Goal: Communication & Community: Answer question/provide support

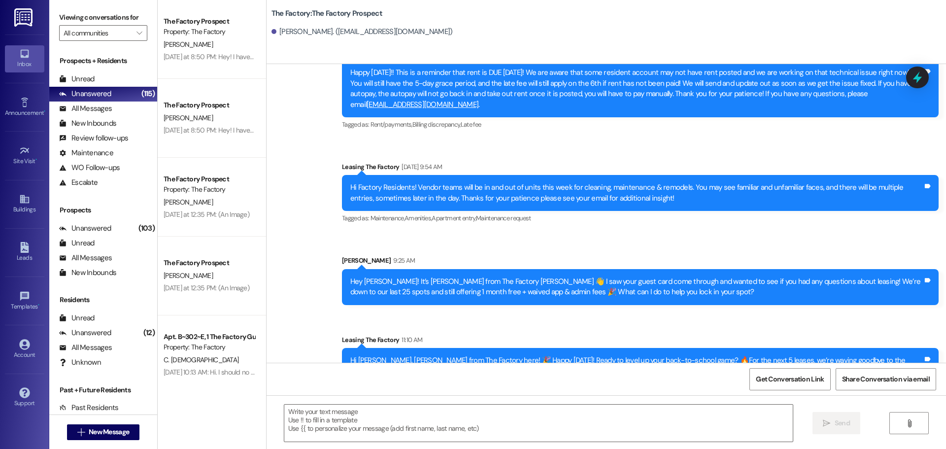
scroll to position [3822, 0]
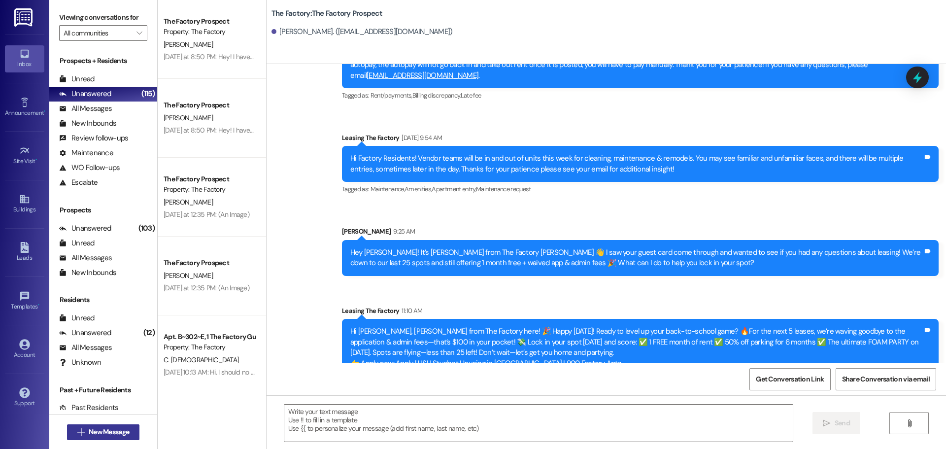
click at [110, 429] on span "New Message" at bounding box center [109, 432] width 40 height 10
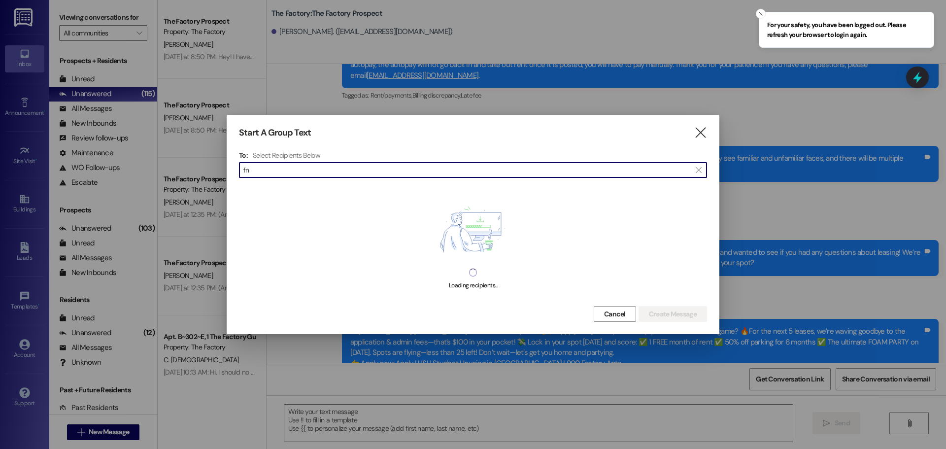
type input "f"
type input "FNU"
click at [760, 14] on icon "Close toast" at bounding box center [761, 14] width 6 height 6
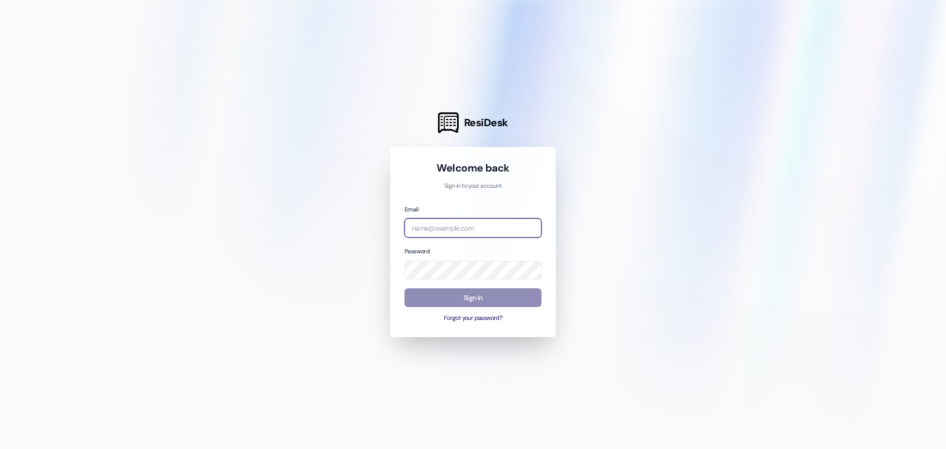
type input "leasing.thefactory@redstoneresidential.com"
click at [466, 300] on button "Sign In" at bounding box center [472, 297] width 137 height 19
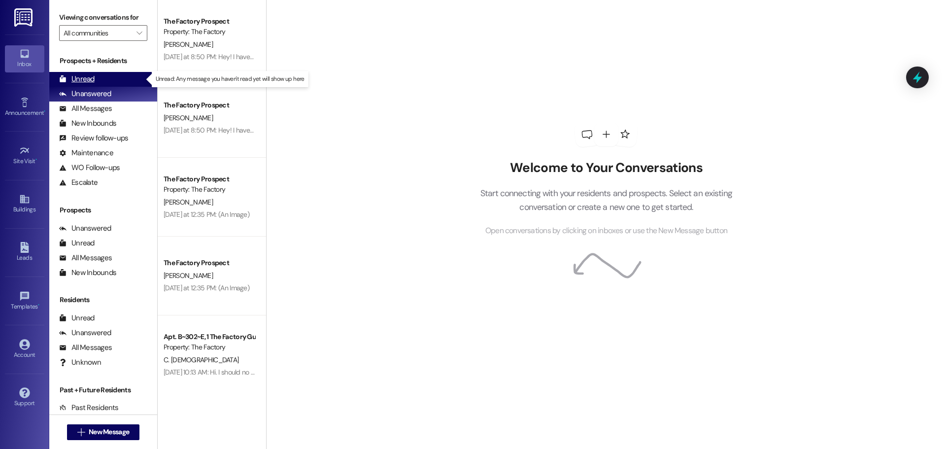
click at [82, 80] on div "Unread" at bounding box center [76, 79] width 35 height 10
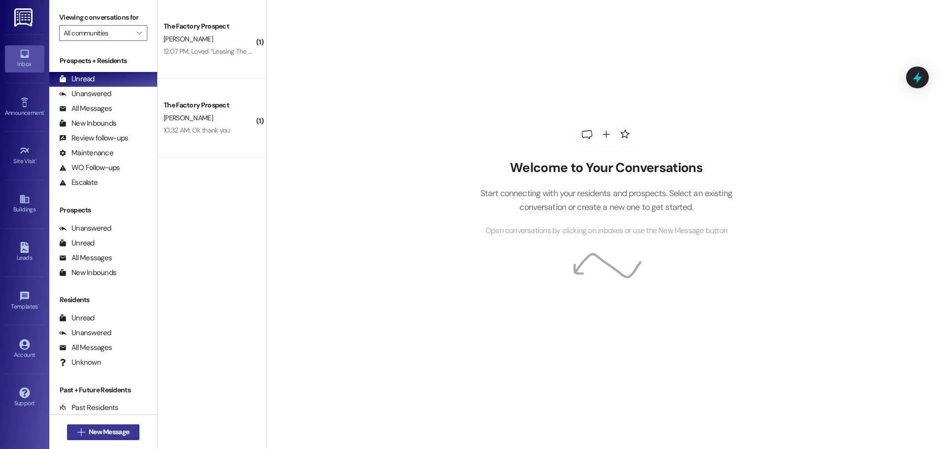
click at [109, 434] on span "New Message" at bounding box center [109, 432] width 40 height 10
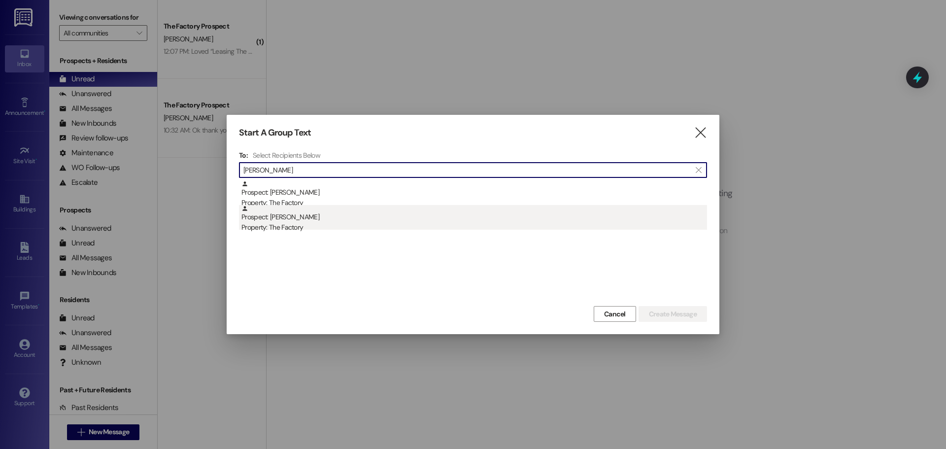
type input "FNU"
click at [289, 221] on div "Prospect: FNU Lakshman Property: The Factory" at bounding box center [474, 219] width 466 height 28
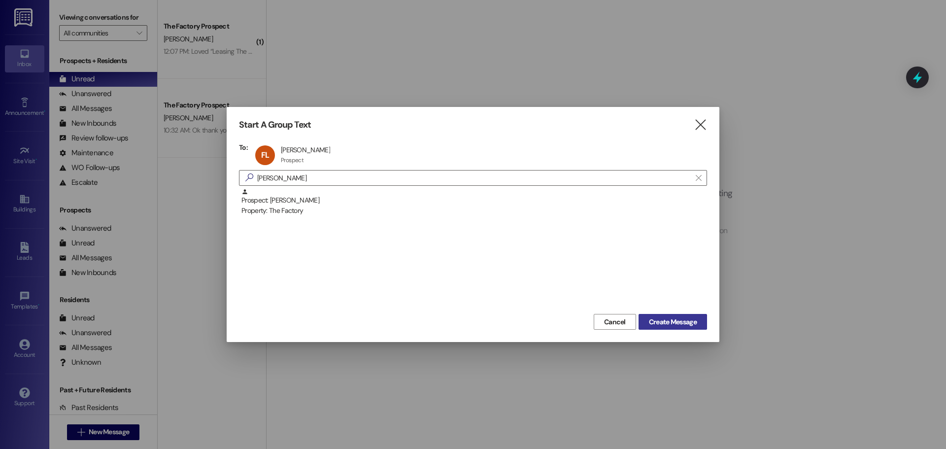
click at [665, 318] on span "Create Message" at bounding box center [673, 322] width 48 height 10
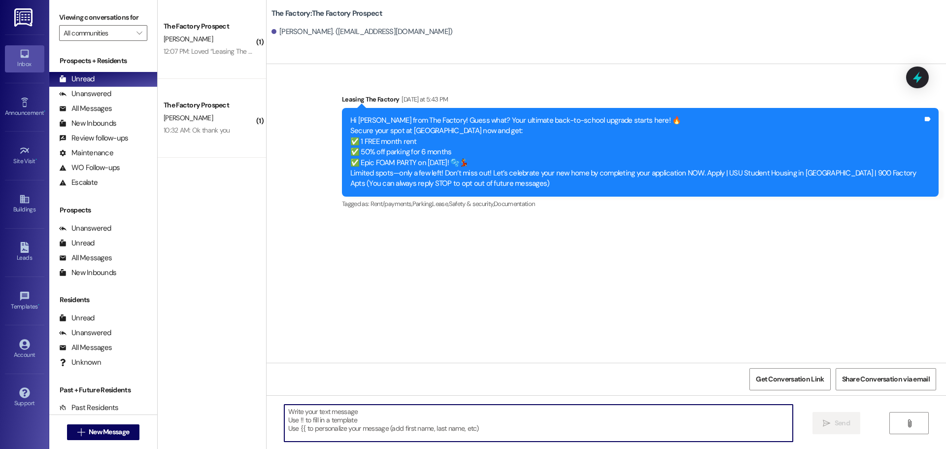
click at [284, 413] on textarea at bounding box center [538, 422] width 508 height 37
paste textarea "Hi {{first_name}}, Tawnya from The Factory here! 🎉 Happy Wednesday! Ready to le…"
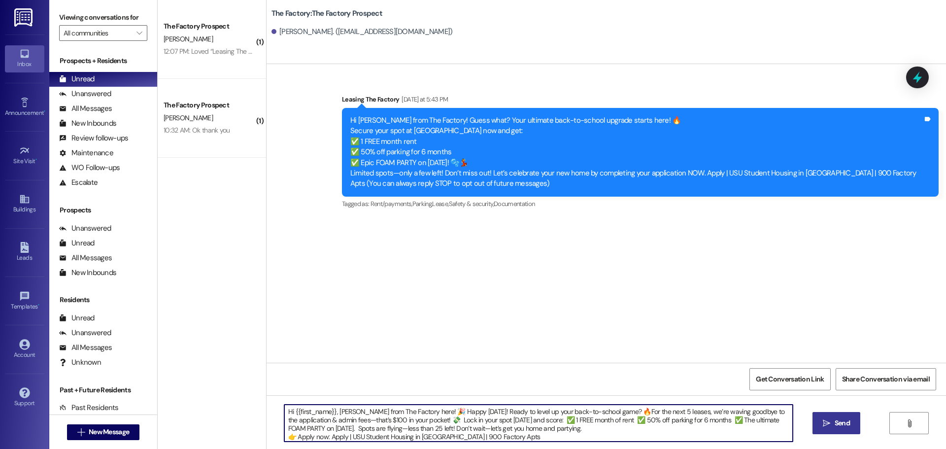
type textarea "Hi {{first_name}}, Tawnya from The Factory here! 🎉 Happy Wednesday! Ready to le…"
click at [839, 422] on span "Send" at bounding box center [841, 423] width 15 height 10
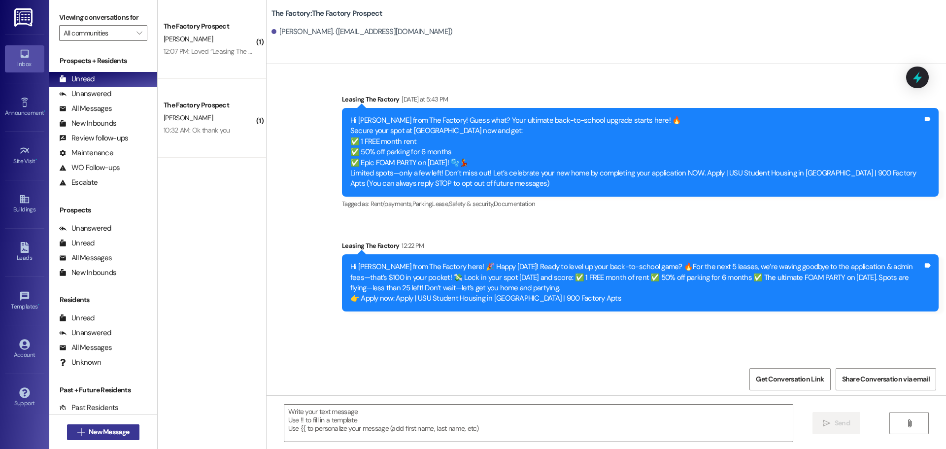
click at [126, 428] on span "New Message" at bounding box center [109, 432] width 40 height 10
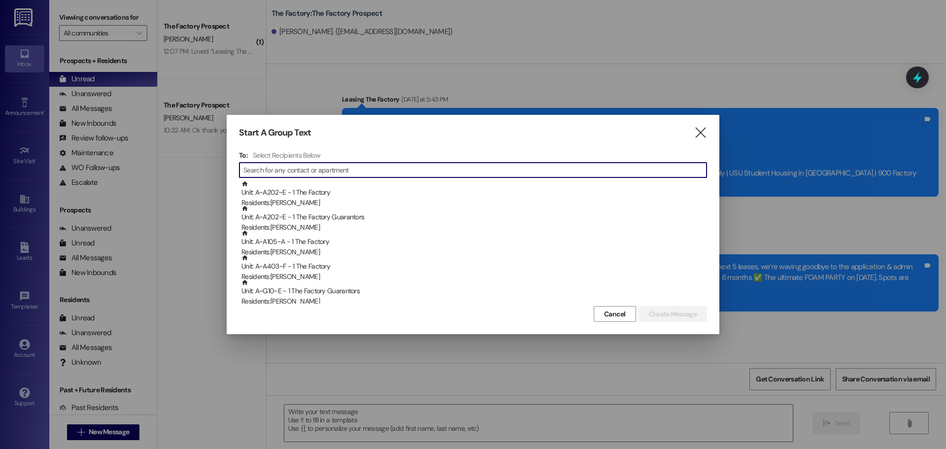
click at [362, 167] on input at bounding box center [474, 170] width 463 height 14
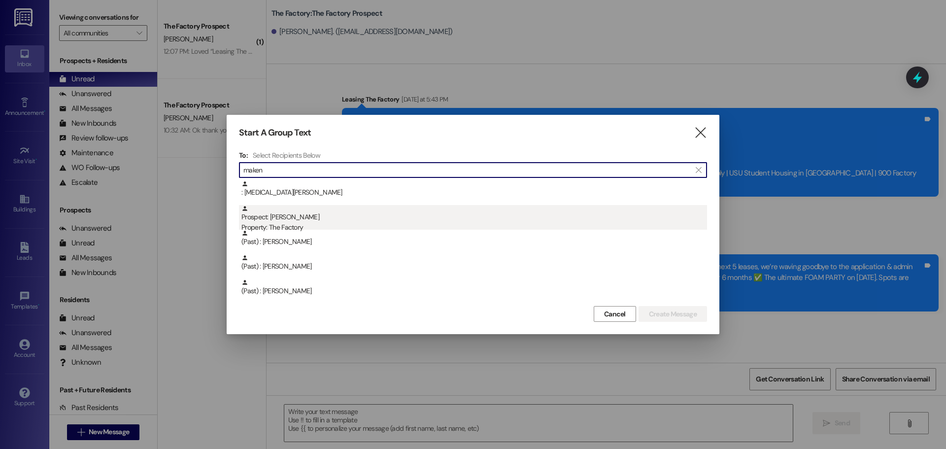
type input "maken"
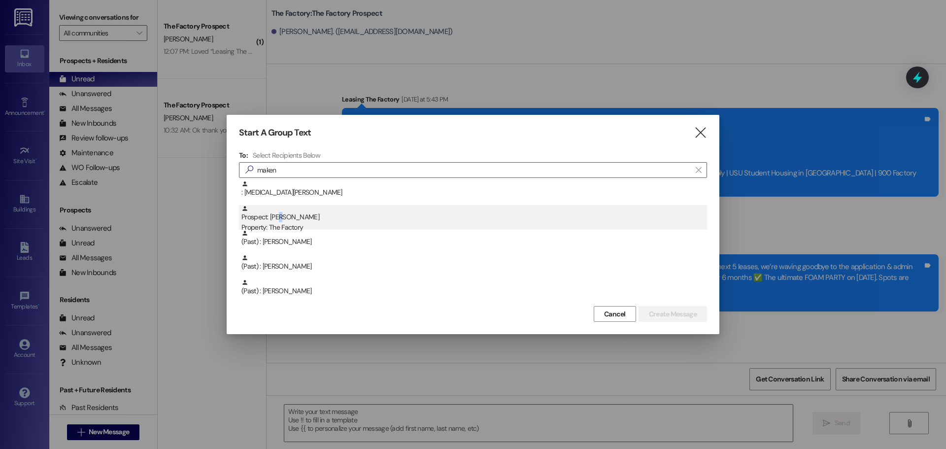
click at [284, 220] on div "Prospect: Makenzie Kolbo Property: The Factory" at bounding box center [474, 219] width 466 height 28
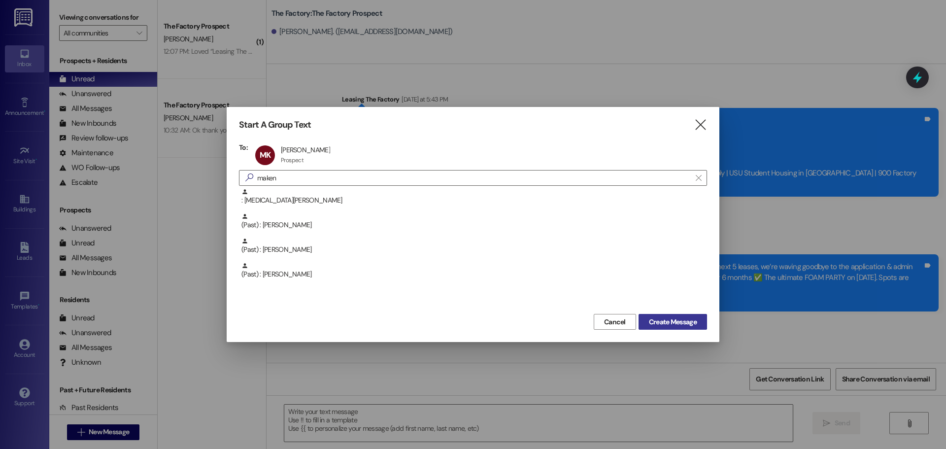
click at [658, 321] on span "Create Message" at bounding box center [673, 322] width 48 height 10
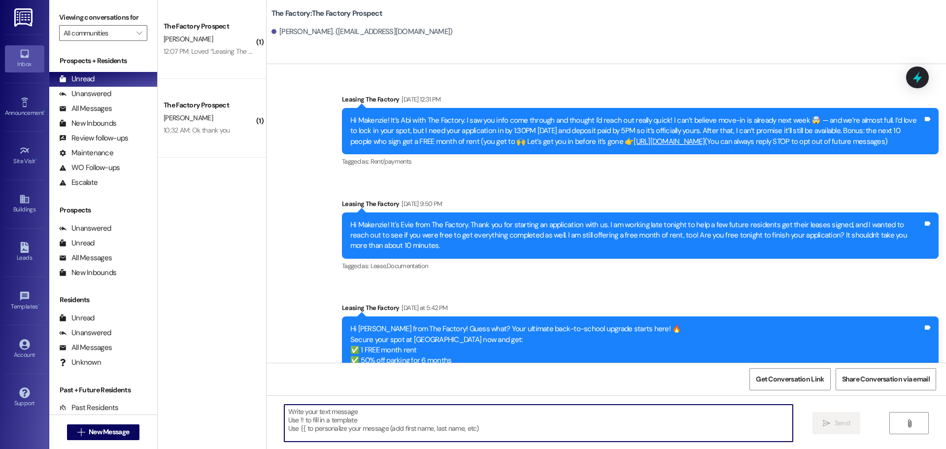
click at [284, 410] on textarea at bounding box center [538, 422] width 508 height 37
paste textarea "Hi {{first_name}}, Tawnya from The Factory here! 🎉 Happy Wednesday! Ready to le…"
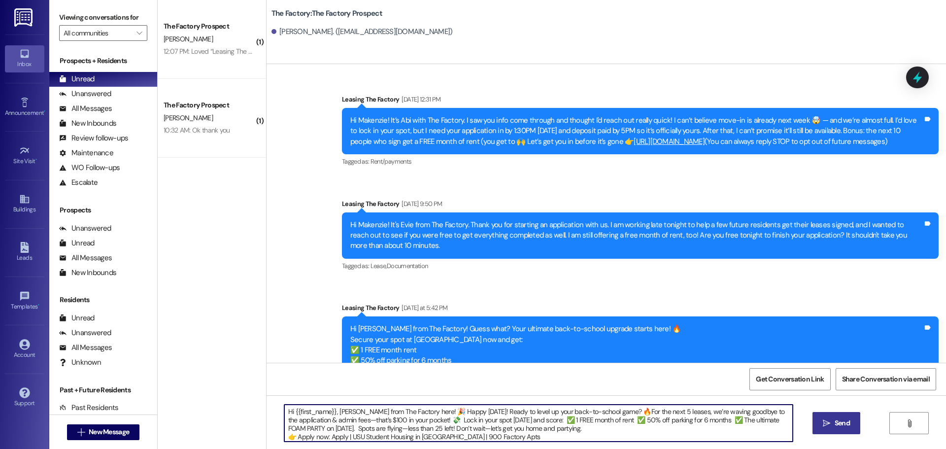
type textarea "Hi {{first_name}}, Tawnya from The Factory here! 🎉 Happy Wednesday! Ready to le…"
click at [832, 423] on span "Send" at bounding box center [841, 423] width 19 height 10
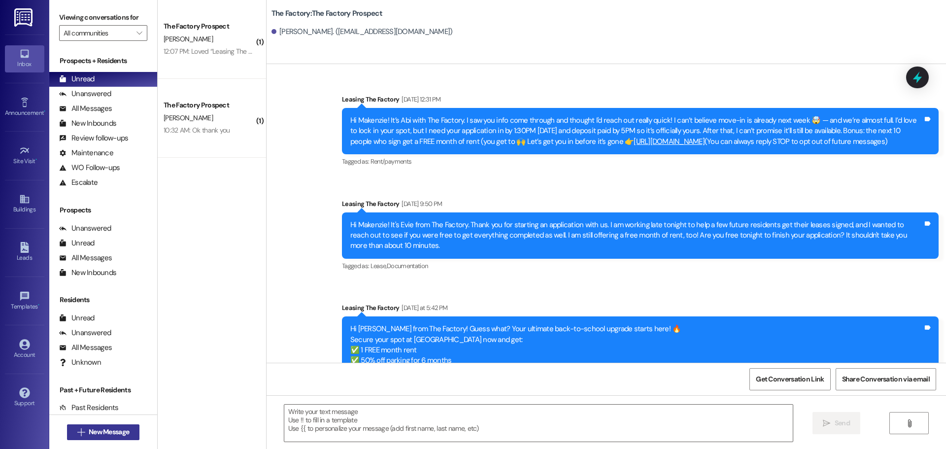
click at [122, 434] on span "New Message" at bounding box center [109, 432] width 40 height 10
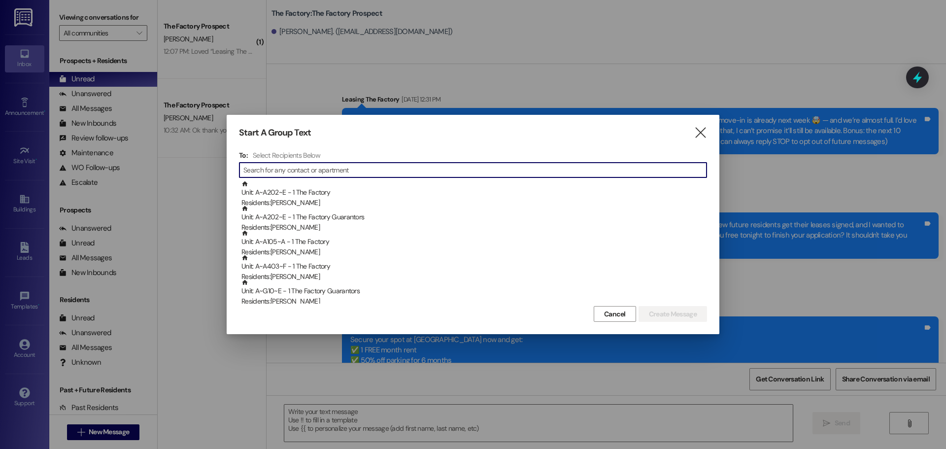
click at [273, 167] on input at bounding box center [474, 170] width 463 height 14
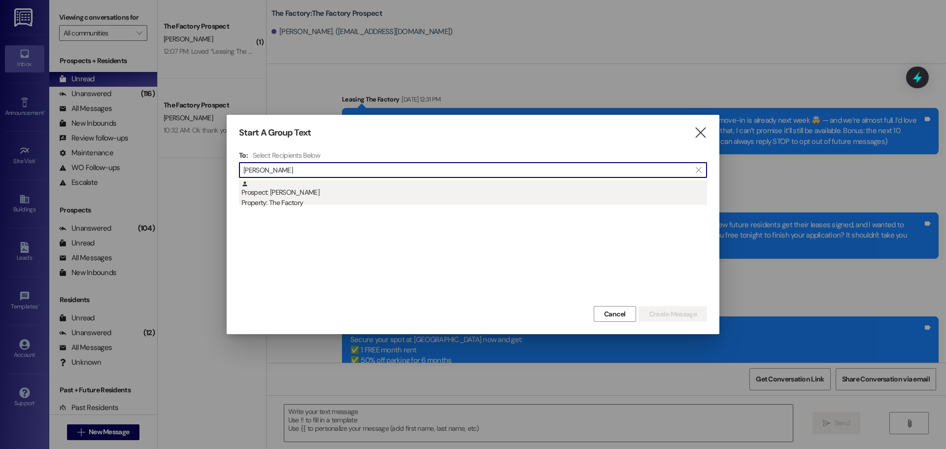
type input "justin kell"
click at [284, 196] on div "Prospect: Justin Kelly Property: The Factory" at bounding box center [474, 194] width 466 height 28
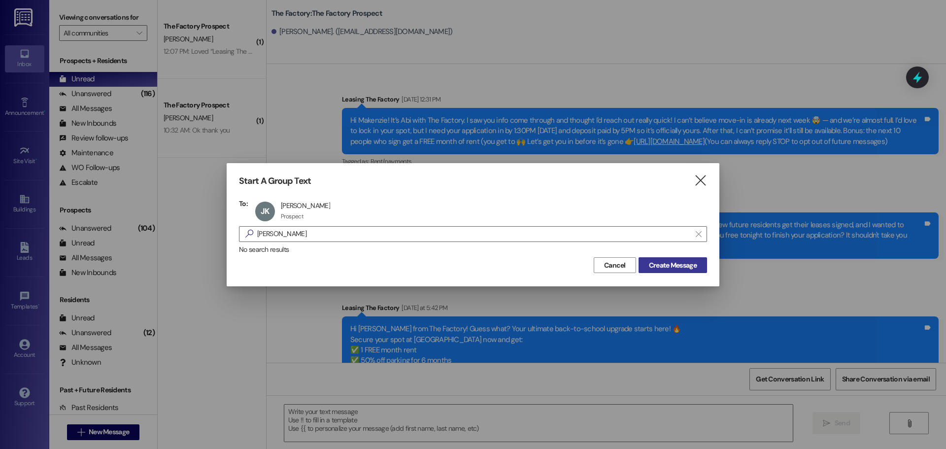
click at [662, 260] on span "Create Message" at bounding box center [673, 265] width 48 height 10
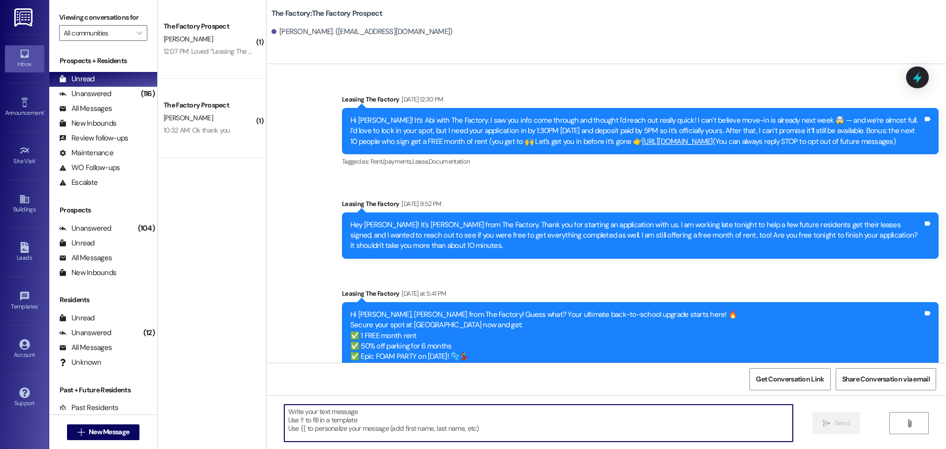
click at [287, 410] on textarea at bounding box center [538, 422] width 508 height 37
paste textarea "Hi {{first_name}}, Tawnya from The Factory here! 🎉 Happy Wednesday! Ready to le…"
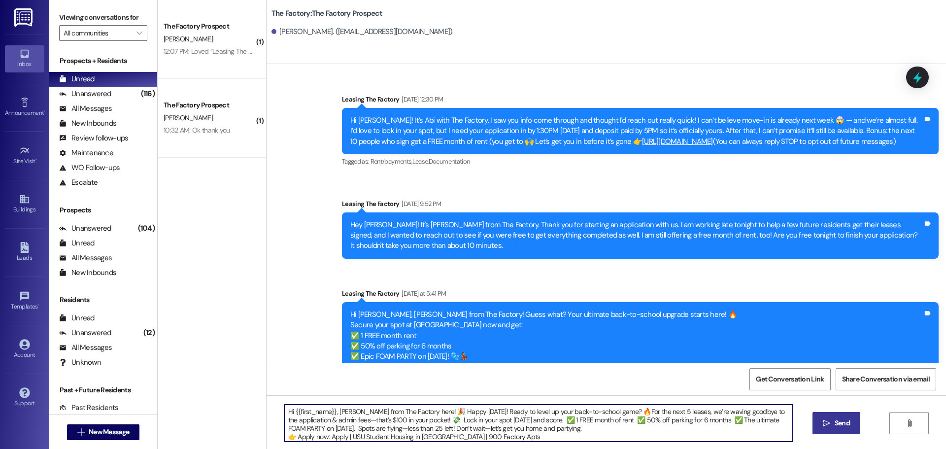
type textarea "Hi {{first_name}}, Tawnya from The Factory here! 🎉 Happy Wednesday! Ready to le…"
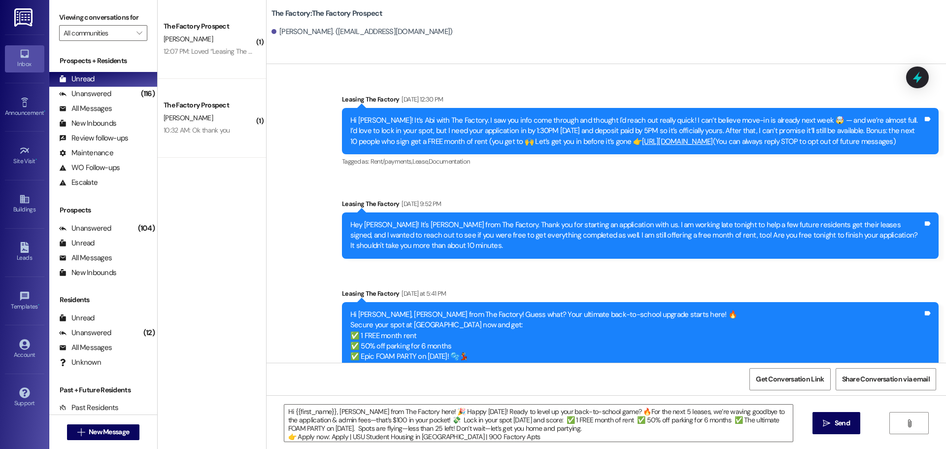
drag, startPoint x: 839, startPoint y: 427, endPoint x: 704, endPoint y: 281, distance: 199.1
click at [838, 427] on span "Send" at bounding box center [841, 423] width 15 height 10
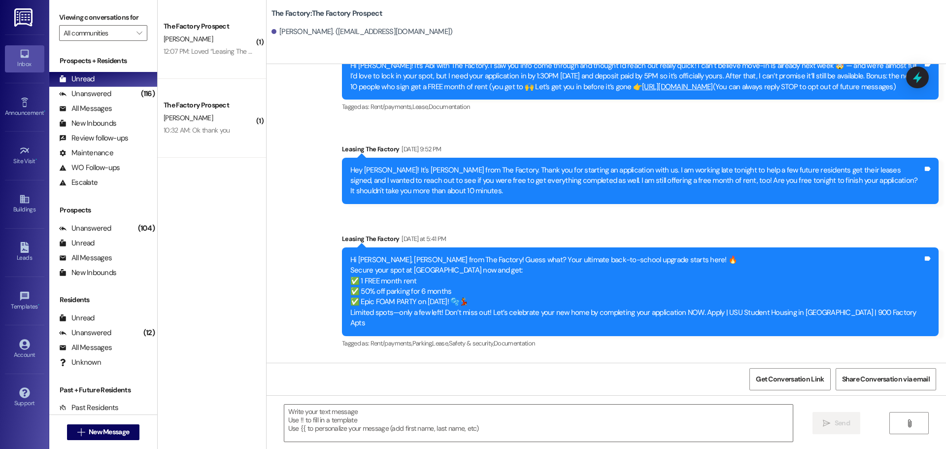
scroll to position [140, 0]
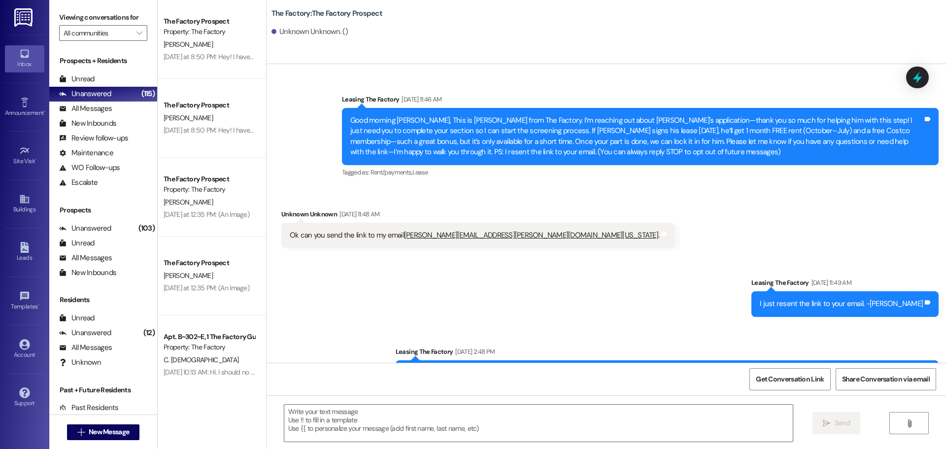
scroll to position [1602, 0]
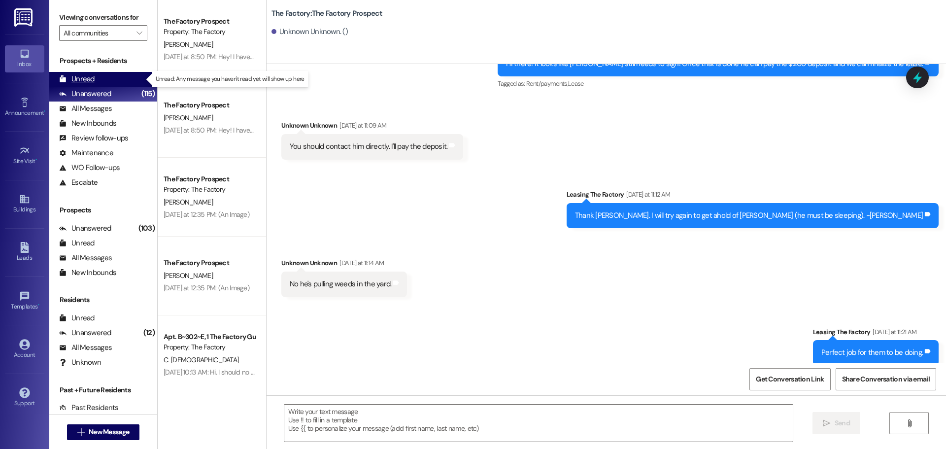
click at [83, 79] on div "Unread" at bounding box center [76, 79] width 35 height 10
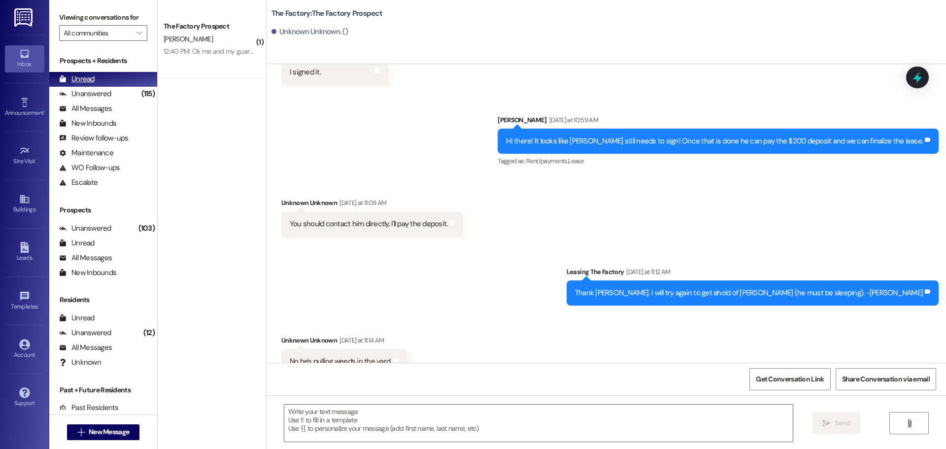
scroll to position [1533, 0]
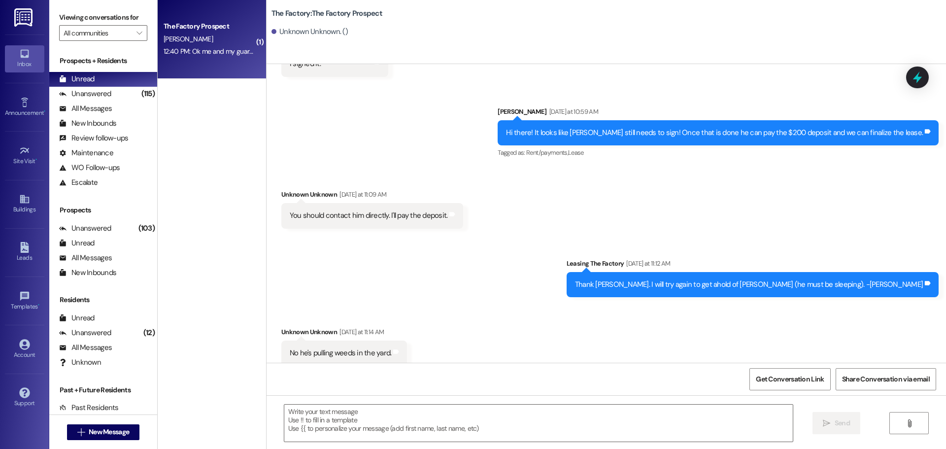
click at [182, 67] on div "The Factory Prospect [PERSON_NAME] 12:40 PM: Ok me and my guarantor have signed…" at bounding box center [212, 39] width 108 height 79
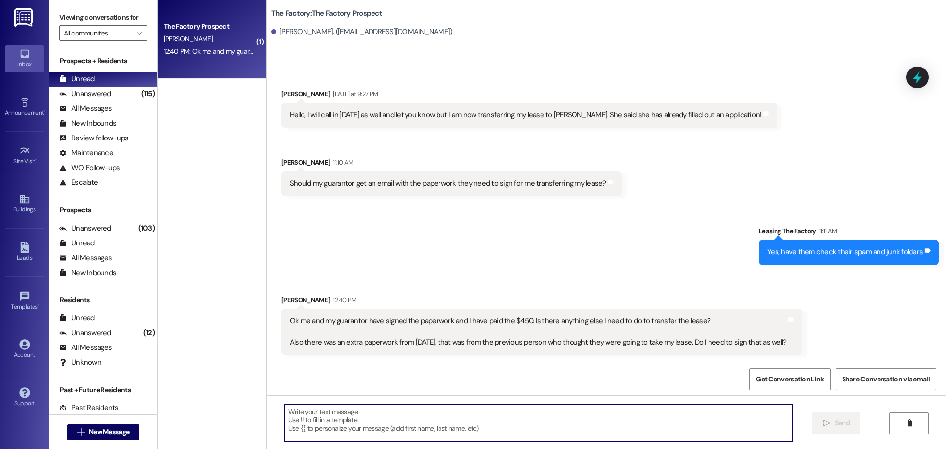
click at [284, 413] on textarea at bounding box center [538, 422] width 508 height 37
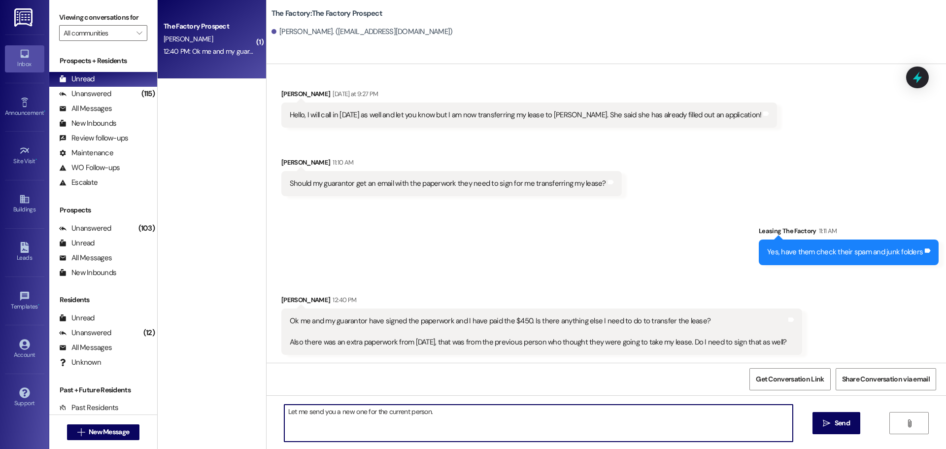
type textarea "Let me send you a new one for the current person."
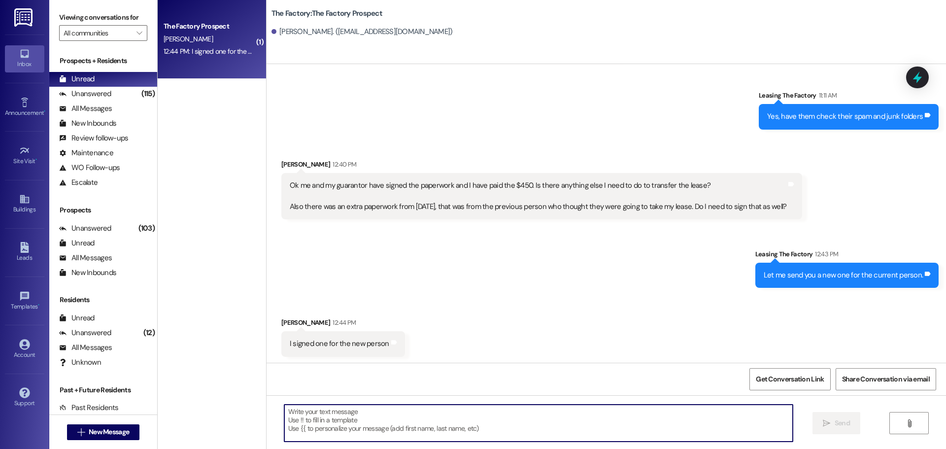
scroll to position [2235, 0]
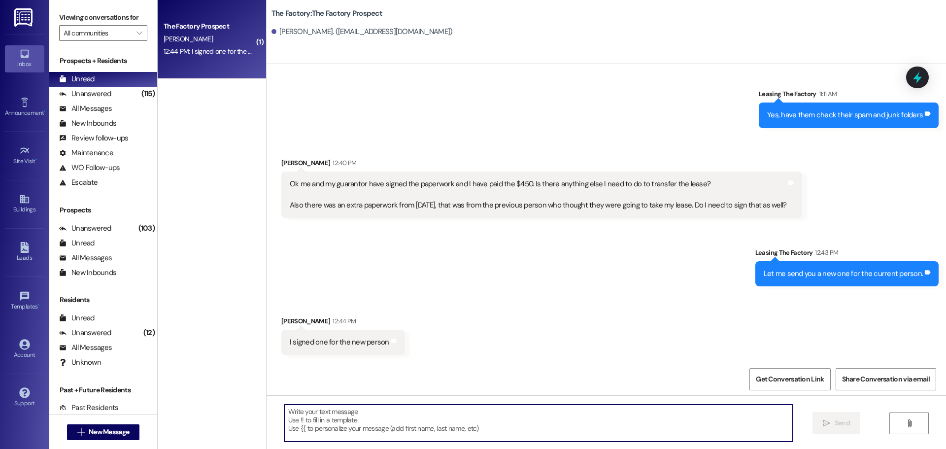
click at [284, 405] on textarea at bounding box center [538, 422] width 508 height 37
type textarea "Y"
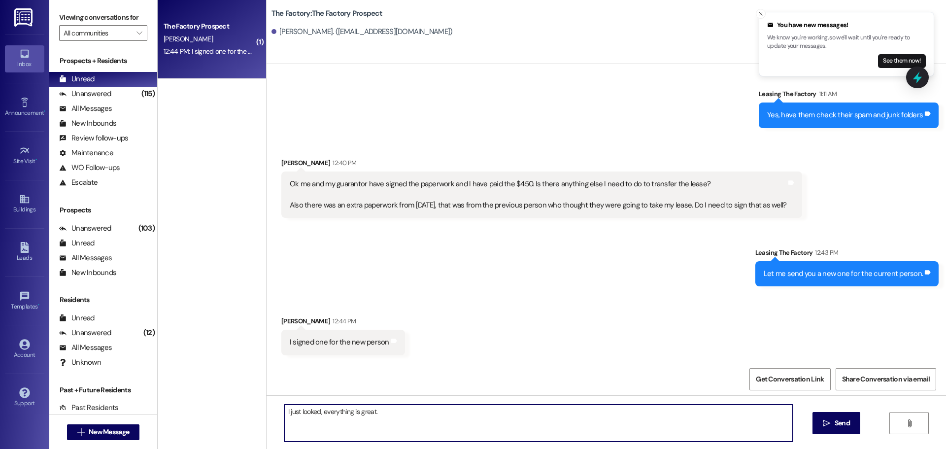
type textarea "I just looked, everything is great."
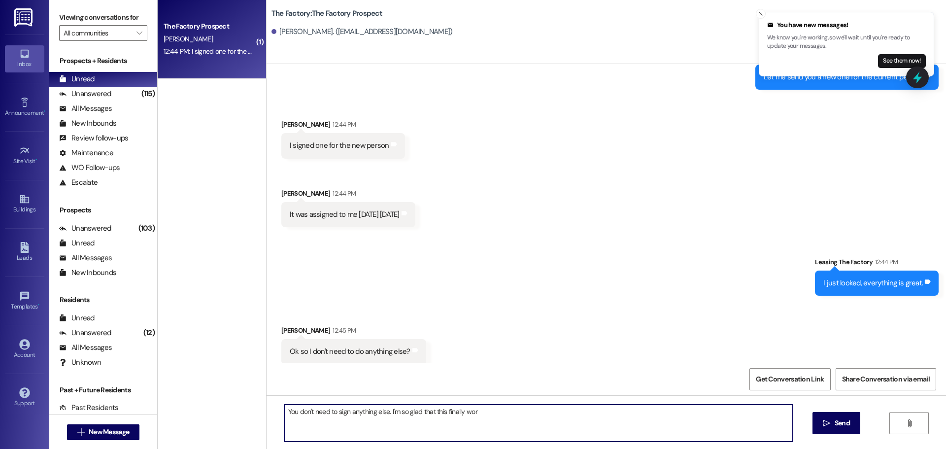
scroll to position [2441, 0]
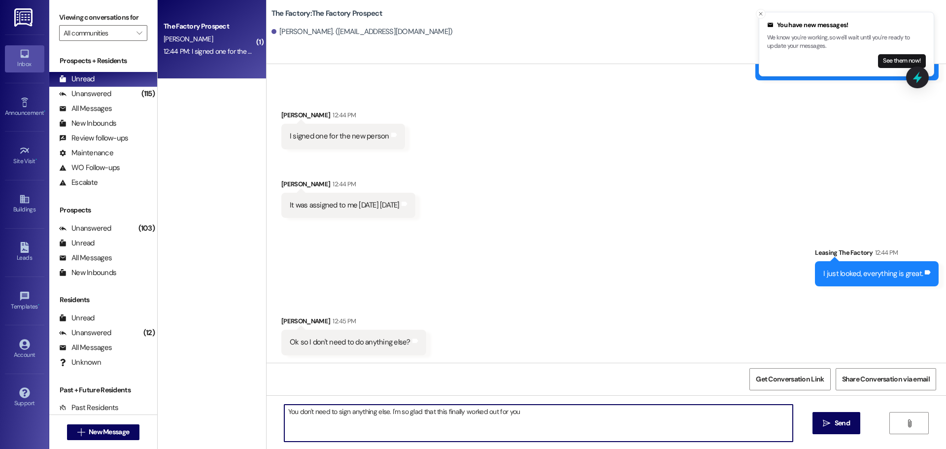
type textarea "You don't need to sign anything else. I'm so glad that this finally worked out …"
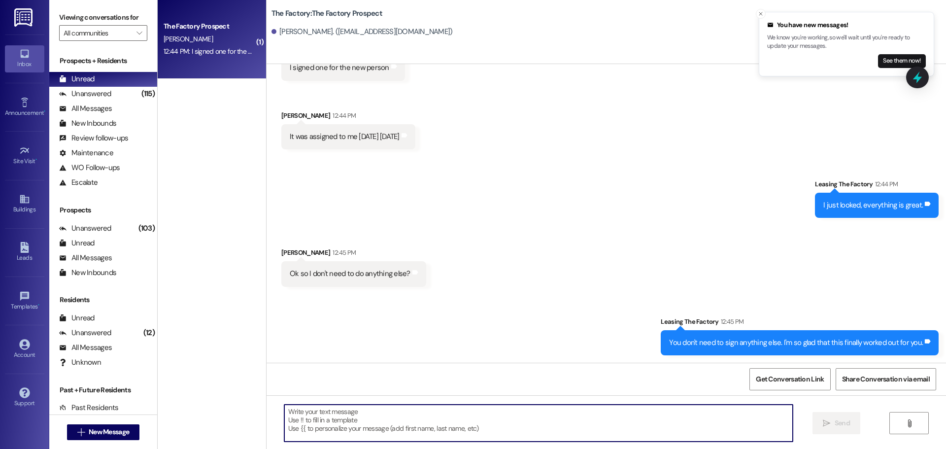
scroll to position [2510, 0]
click at [284, 415] on textarea at bounding box center [538, 422] width 508 height 37
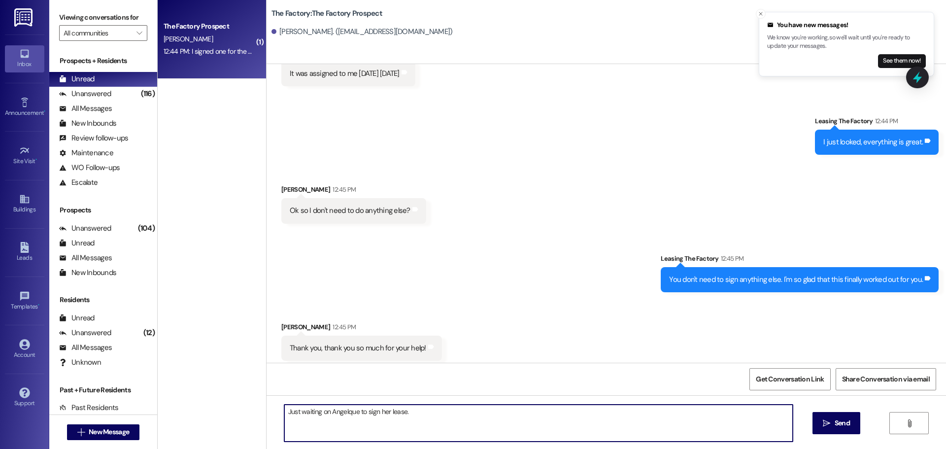
scroll to position [2578, 0]
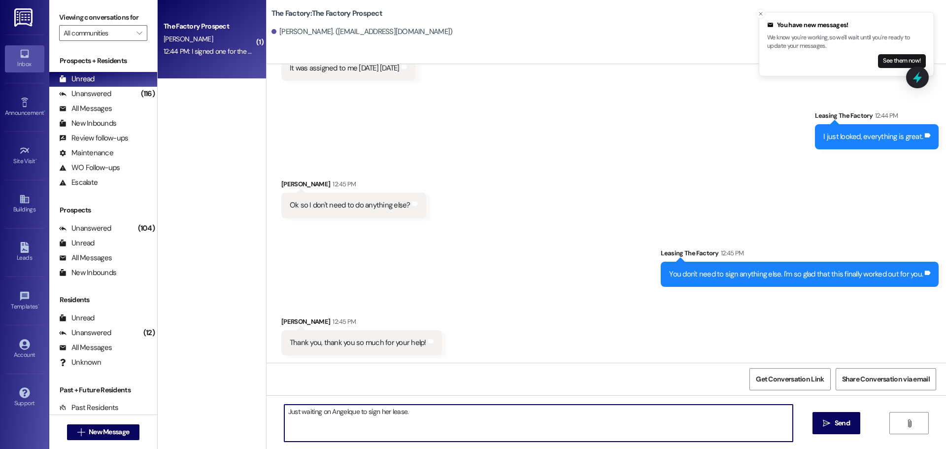
type textarea "Just waiting on Angelique to sign her lease."
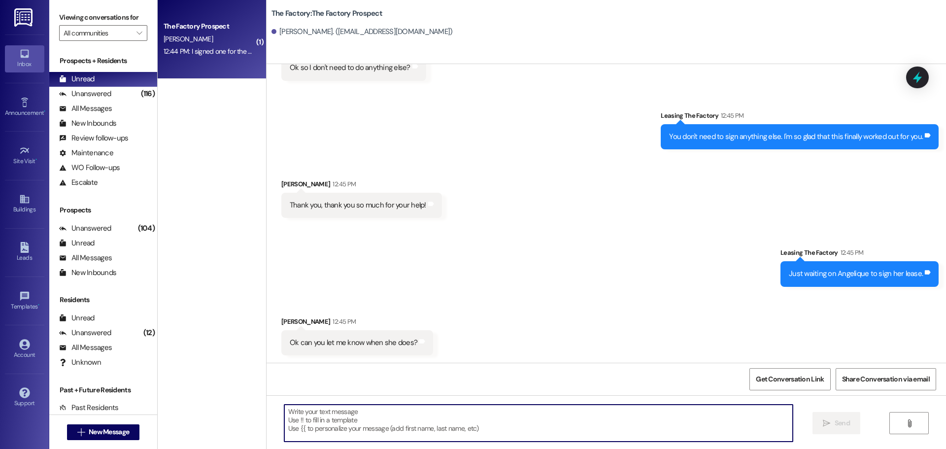
scroll to position [2716, 0]
click at [285, 417] on textarea at bounding box center [538, 422] width 508 height 37
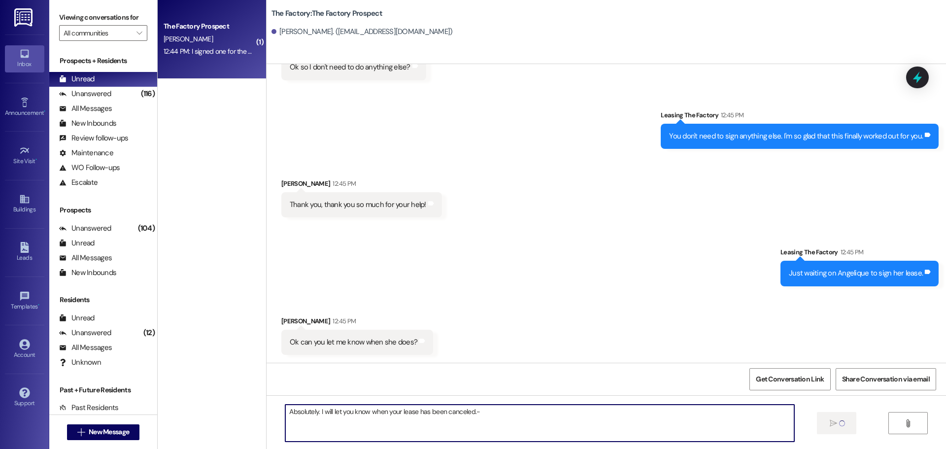
type textarea "Absolutely. I will let you know when your lease has been canceled.-T"
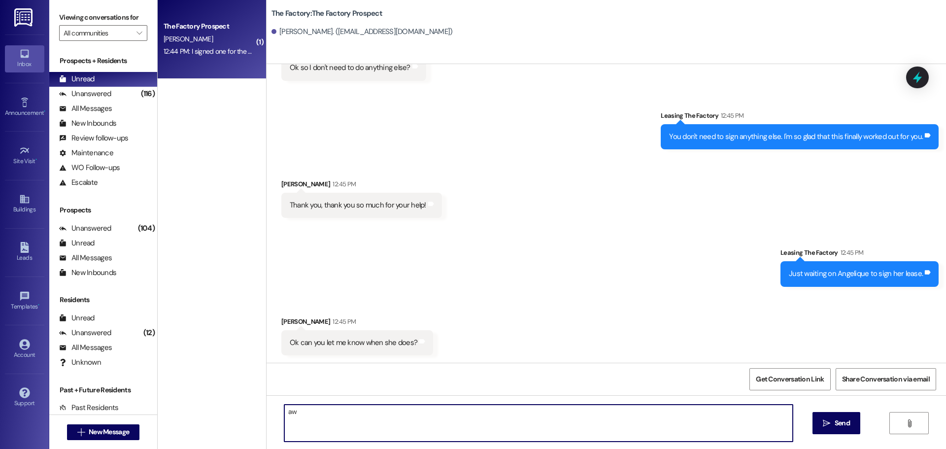
type textarea "a"
